Goal: Find specific fact: Find contact information

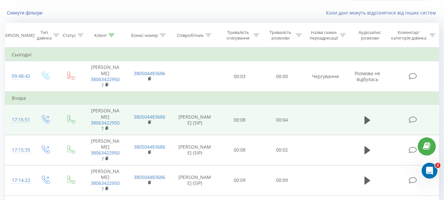
scroll to position [33, 0]
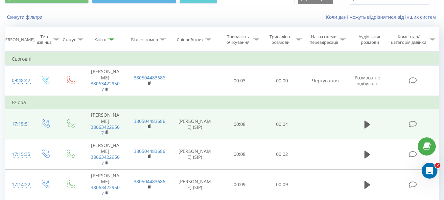
drag, startPoint x: 218, startPoint y: 114, endPoint x: 179, endPoint y: 109, distance: 39.6
click at [179, 109] on td "[PERSON_NAME] (SIP)" at bounding box center [194, 124] width 47 height 30
copy td "[PERSON_NAME]"
drag, startPoint x: 122, startPoint y: 117, endPoint x: 95, endPoint y: 115, distance: 27.0
click at [95, 115] on td "[PERSON_NAME] 380634229507" at bounding box center [105, 124] width 44 height 30
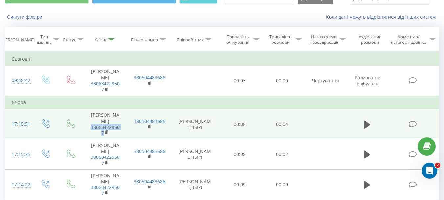
drag, startPoint x: 117, startPoint y: 121, endPoint x: 90, endPoint y: 114, distance: 27.8
click at [90, 124] on span "380634229507" at bounding box center [105, 130] width 31 height 12
copy link "380634229507"
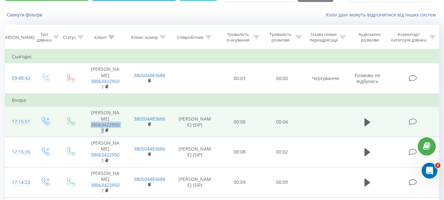
scroll to position [0, 0]
